Goal: Task Accomplishment & Management: Use online tool/utility

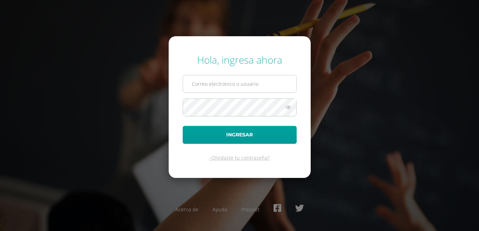
click at [247, 87] on input "text" at bounding box center [239, 83] width 113 height 17
type input "lorozco@donbosco.edu.gt"
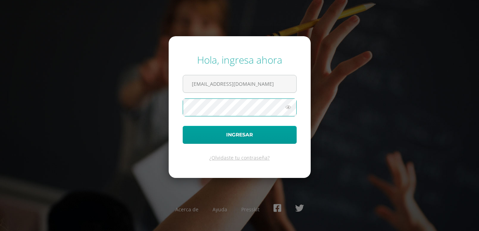
click at [183, 126] on button "Ingresar" at bounding box center [240, 135] width 114 height 18
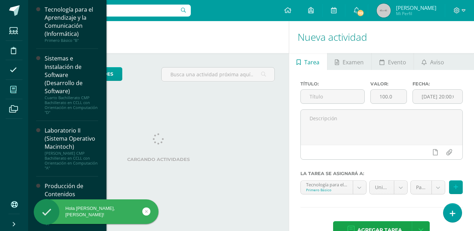
click at [9, 89] on span at bounding box center [14, 89] width 16 height 16
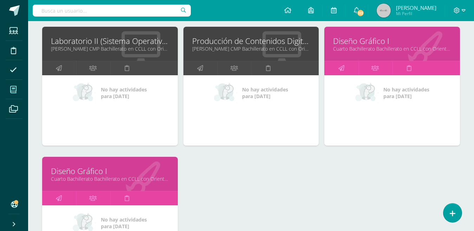
scroll to position [404, 0]
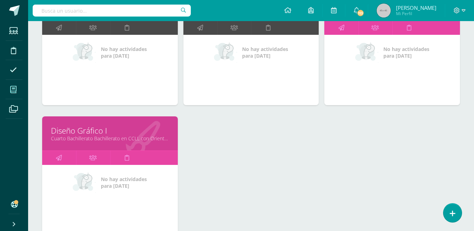
click at [93, 134] on link "Diseño Gráfico I" at bounding box center [110, 130] width 118 height 11
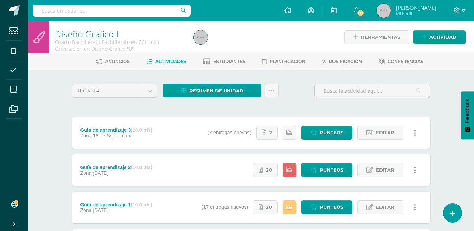
scroll to position [35, 0]
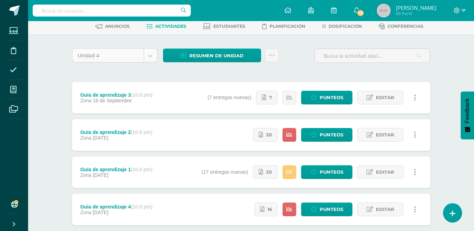
click at [143, 55] on body "Estudiantes Disciplina Asistencia Mis cursos Archivos Soporte Centro de ayuda Ú…" at bounding box center [237, 118] width 474 height 307
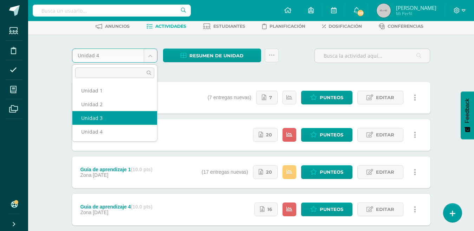
select select "Unidad 3"
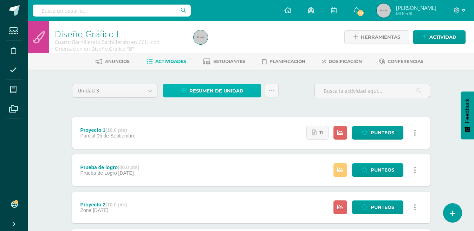
click at [227, 92] on span "Resumen de unidad" at bounding box center [216, 90] width 54 height 13
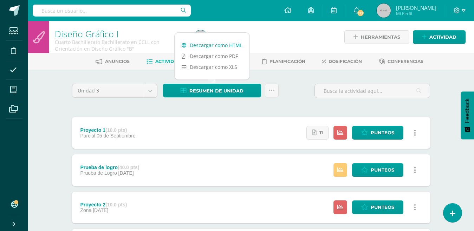
click at [222, 47] on link "Descargar como HTML" at bounding box center [211, 45] width 75 height 11
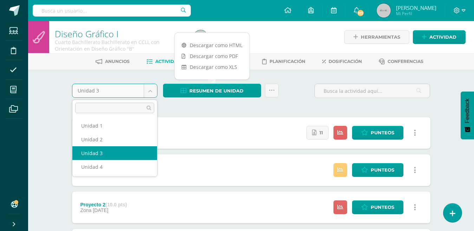
click at [139, 85] on body "Estudiantes Disciplina Asistencia Mis cursos Archivos Soporte Centro de ayuda Ú…" at bounding box center [237, 209] width 474 height 418
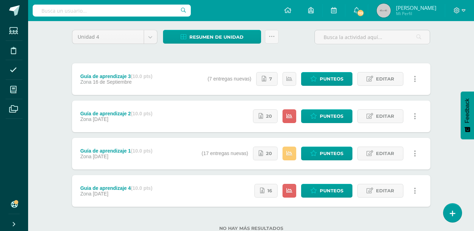
scroll to position [41, 0]
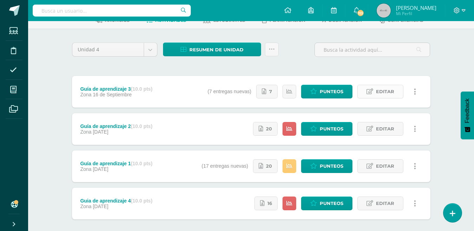
click at [385, 91] on span "Editar" at bounding box center [385, 91] width 18 height 13
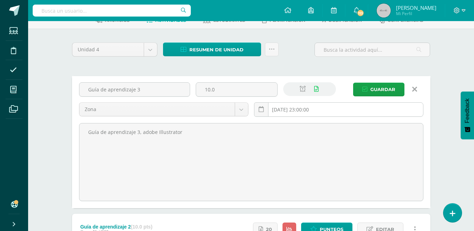
click at [327, 108] on input "2025-09-16 23:00:00" at bounding box center [338, 109] width 168 height 14
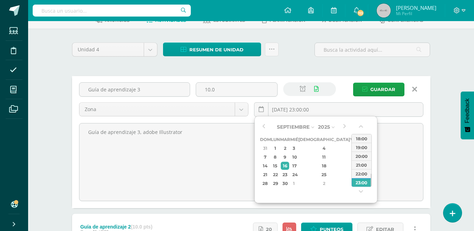
type input "2025-09-16 23:00"
click at [444, 147] on div "Unidad 4 Unidad 1 Unidad 2 Unidad 3 Unidad 4 Resumen de unidad Descargar como H…" at bounding box center [251, 197] width 386 height 338
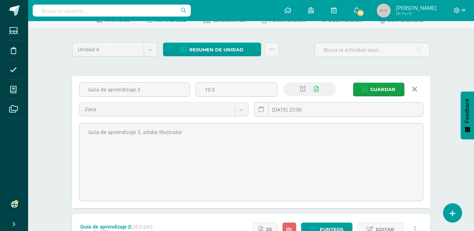
click at [415, 91] on icon at bounding box center [414, 89] width 5 height 8
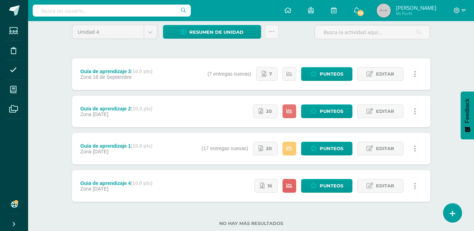
scroll to position [76, 0]
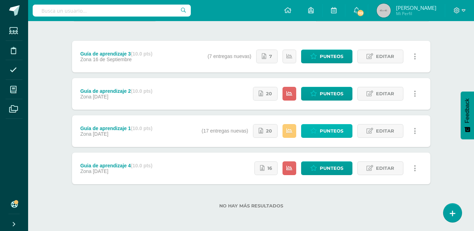
click at [331, 130] on span "Punteos" at bounding box center [331, 130] width 24 height 13
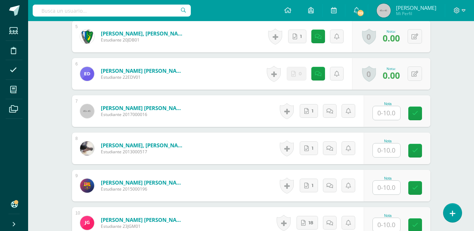
scroll to position [449, 0]
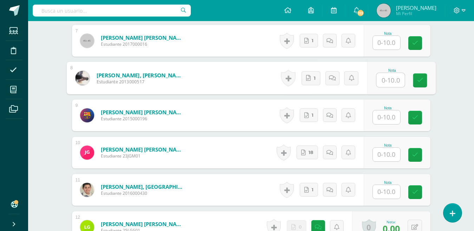
click at [387, 81] on input "text" at bounding box center [390, 80] width 28 height 14
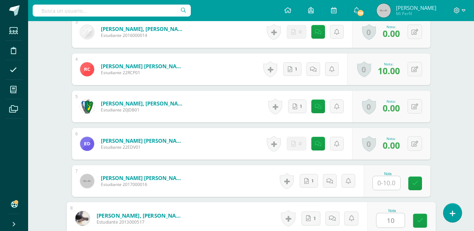
scroll to position [415, 0]
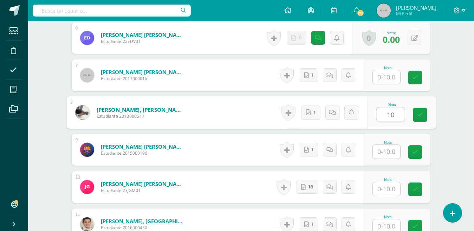
type input "10"
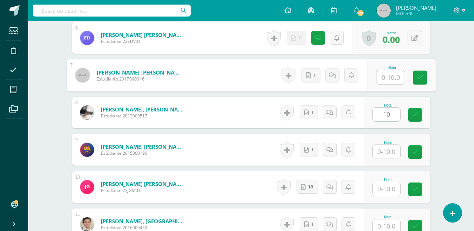
click at [386, 78] on input "text" at bounding box center [390, 77] width 28 height 14
type input "10"
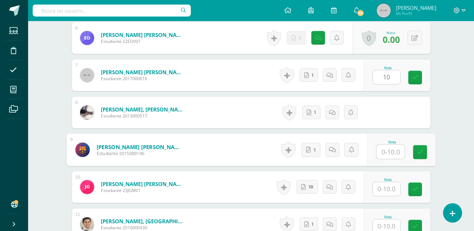
click at [386, 155] on input "text" at bounding box center [390, 152] width 28 height 14
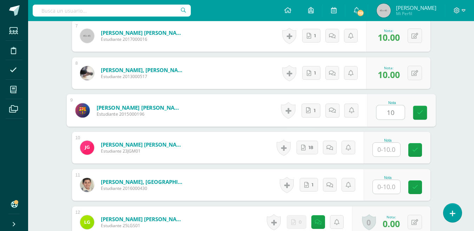
scroll to position [485, 0]
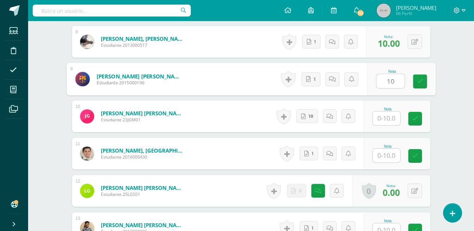
type input "10"
click at [389, 114] on input "text" at bounding box center [385, 118] width 27 height 14
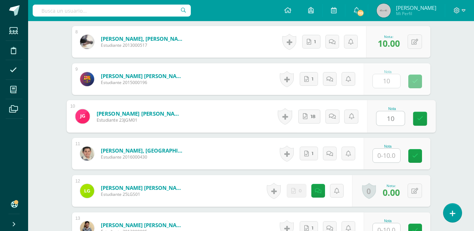
type input "10"
click at [386, 156] on input "text" at bounding box center [385, 155] width 27 height 14
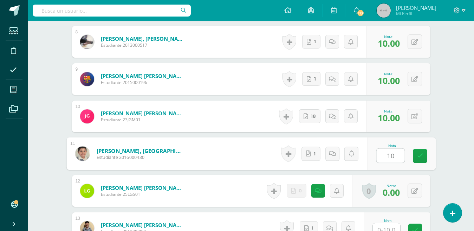
scroll to position [625, 0]
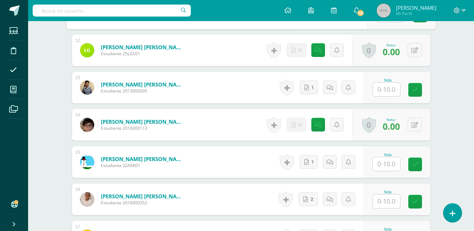
type input "10"
click at [392, 92] on input "text" at bounding box center [385, 89] width 27 height 14
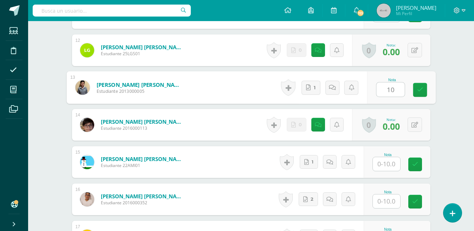
type input "10"
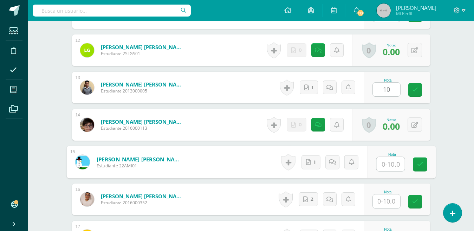
click at [387, 163] on input "text" at bounding box center [390, 164] width 28 height 14
type input "10"
click at [388, 200] on input "text" at bounding box center [385, 201] width 27 height 14
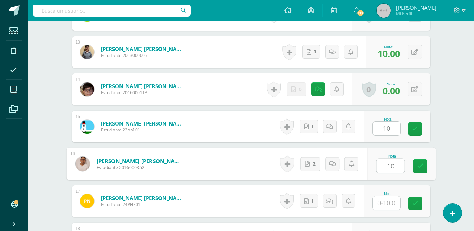
scroll to position [766, 0]
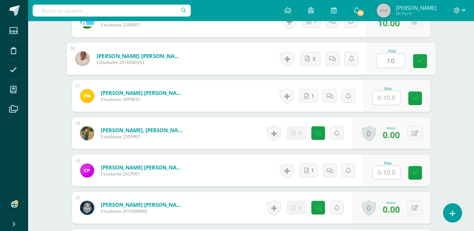
type input "10"
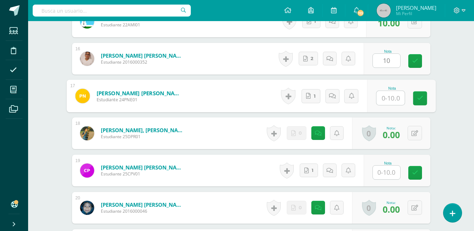
click at [391, 95] on input "text" at bounding box center [390, 98] width 28 height 14
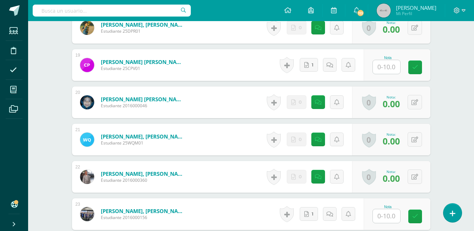
type input "10"
click at [389, 70] on input "text" at bounding box center [385, 67] width 27 height 14
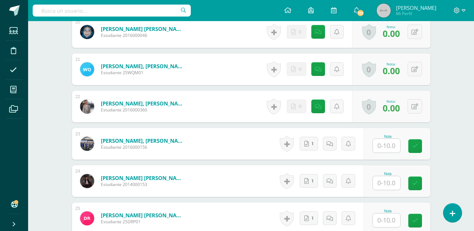
type input "10"
click at [384, 149] on input "text" at bounding box center [385, 146] width 27 height 14
type input "10"
click at [389, 185] on input "text" at bounding box center [390, 183] width 28 height 14
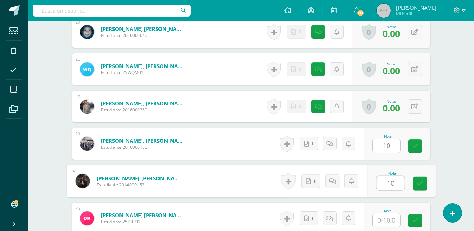
scroll to position [1082, 0]
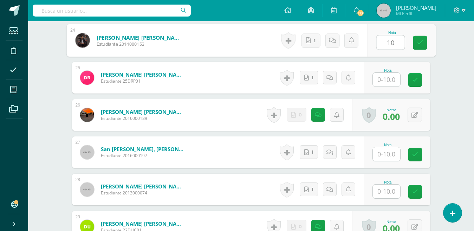
type input "10"
click at [392, 78] on input "text" at bounding box center [385, 80] width 27 height 14
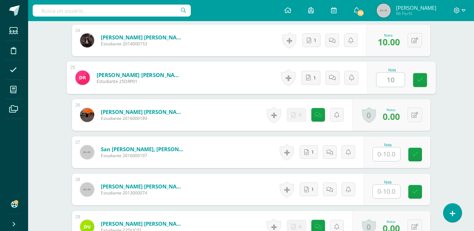
type input "10"
click at [392, 151] on input "text" at bounding box center [385, 154] width 27 height 14
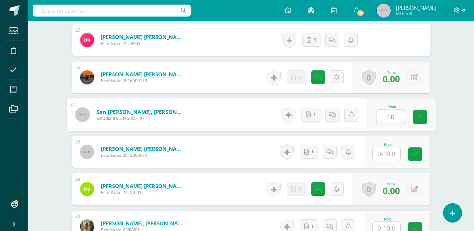
scroll to position [1152, 0]
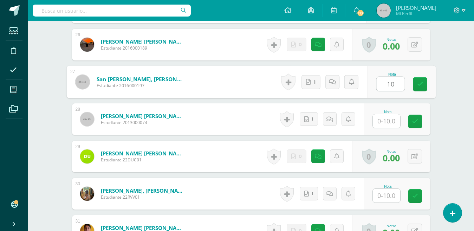
type input "10"
click at [395, 120] on input "text" at bounding box center [385, 121] width 27 height 14
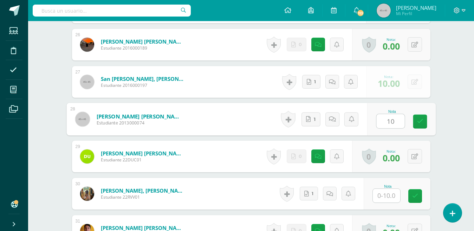
scroll to position [1257, 0]
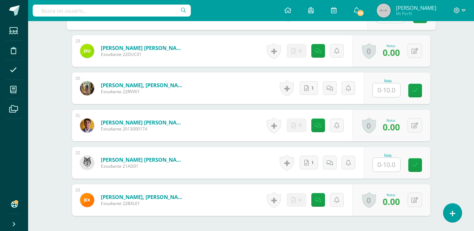
type input "10"
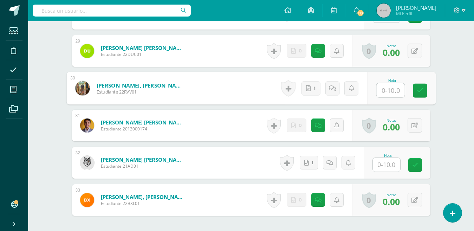
click at [388, 87] on input "text" at bounding box center [390, 90] width 28 height 14
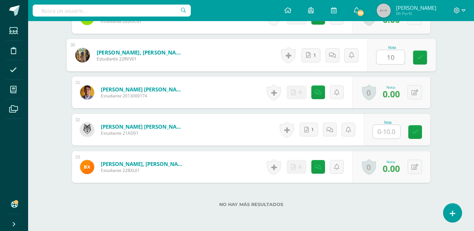
scroll to position [1323, 0]
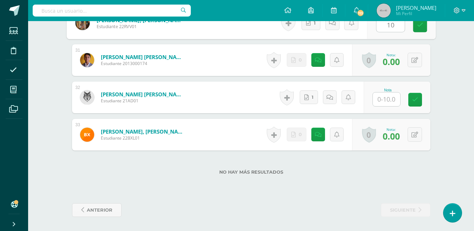
type input "10"
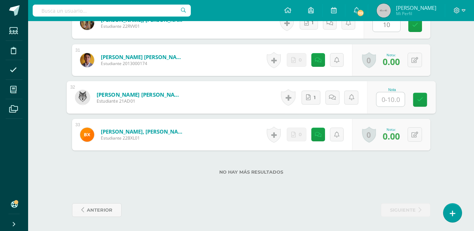
click at [380, 100] on input "text" at bounding box center [390, 99] width 28 height 14
type input "10"
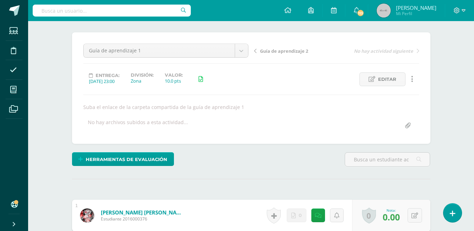
scroll to position [0, 0]
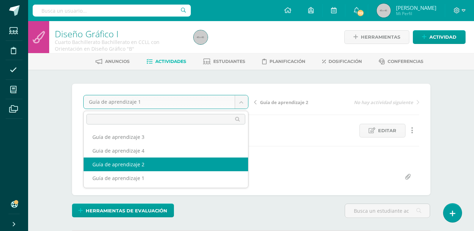
select select "/dashboard/teacher/grade-activity/179549/"
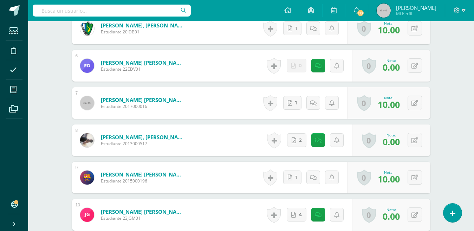
scroll to position [387, 0]
click at [416, 140] on icon at bounding box center [414, 140] width 7 height 6
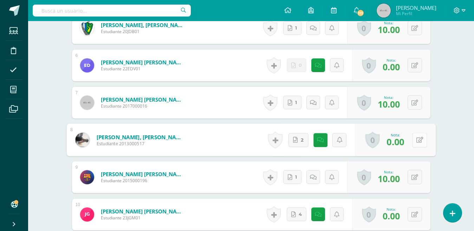
scroll to position [388, 0]
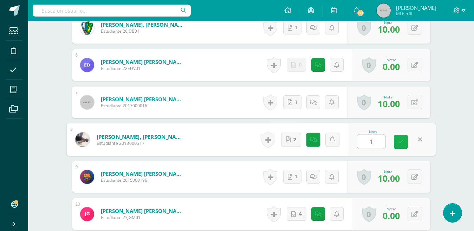
type input "10"
click at [400, 141] on icon at bounding box center [400, 142] width 6 height 6
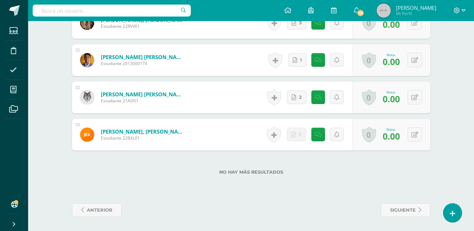
scroll to position [1287, 0]
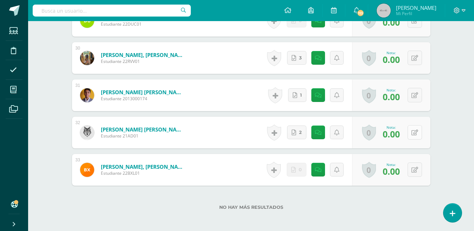
click at [412, 135] on button at bounding box center [414, 132] width 14 height 14
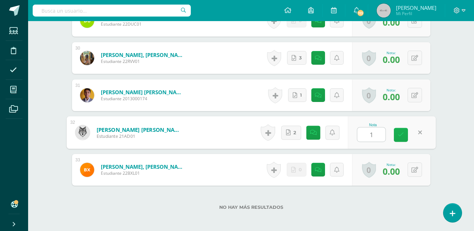
type input "10"
click at [398, 139] on link at bounding box center [400, 135] width 14 height 14
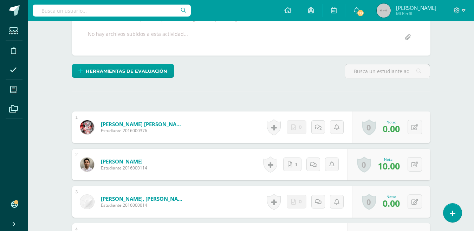
scroll to position [0, 0]
